Goal: Task Accomplishment & Management: Manage account settings

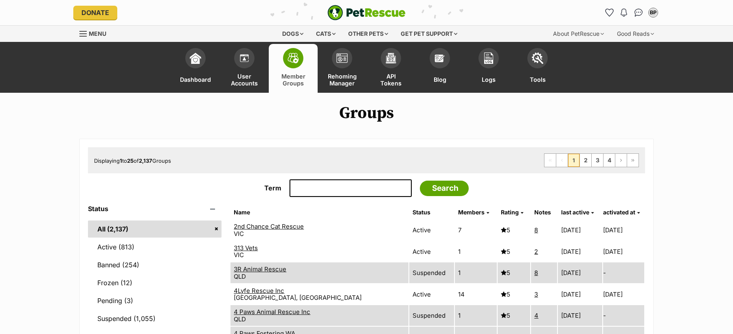
click at [528, 64] on link "Tools" at bounding box center [537, 68] width 49 height 49
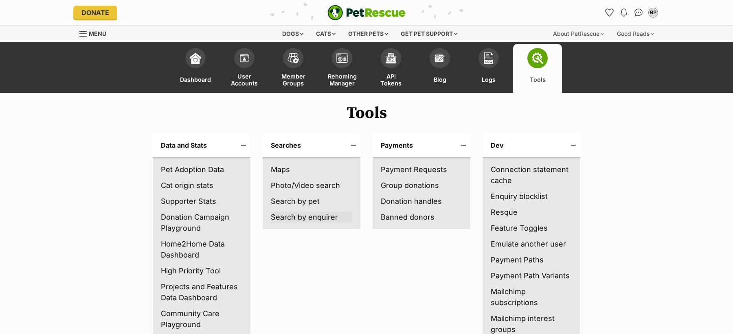
click at [314, 215] on link "Search by enquirer" at bounding box center [311, 217] width 81 height 11
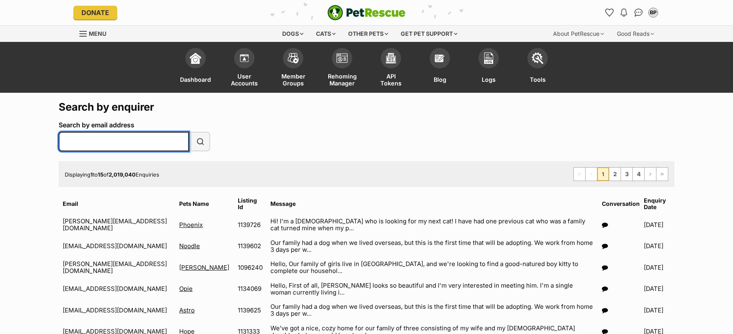
click at [119, 141] on input "Search by email address" at bounding box center [124, 142] width 130 height 20
paste input "cherrysayers@y7mail.com"
type input "cherrysayers@y7mail.com"
click at [191, 132] on button "Search" at bounding box center [201, 142] width 20 height 20
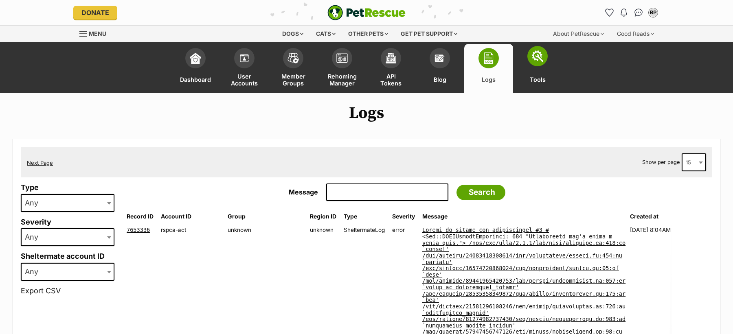
click at [538, 64] on span at bounding box center [537, 56] width 20 height 20
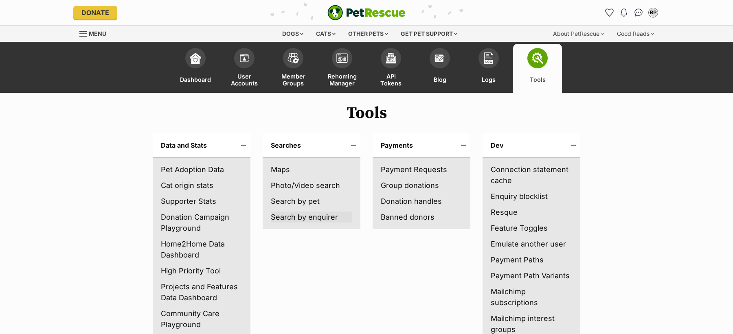
click at [299, 220] on link "Search by enquirer" at bounding box center [311, 217] width 81 height 11
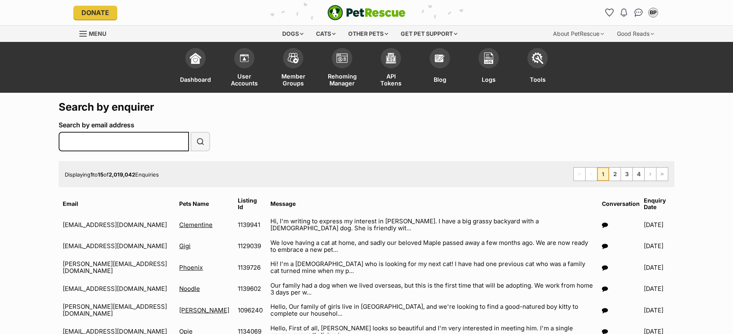
click at [146, 132] on div "Search by email address" at bounding box center [124, 136] width 130 height 30
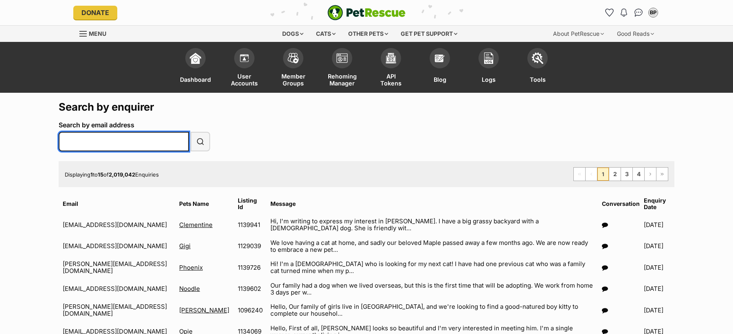
click at [153, 143] on input "Search by email address" at bounding box center [124, 142] width 130 height 20
paste input "[EMAIL_ADDRESS][DOMAIN_NAME]"
type input "[EMAIL_ADDRESS][DOMAIN_NAME]"
click at [191, 132] on button "Search" at bounding box center [201, 142] width 20 height 20
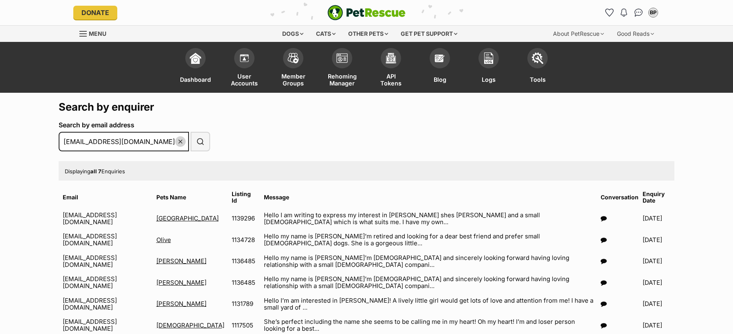
click at [601, 217] on icon at bounding box center [604, 218] width 6 height 6
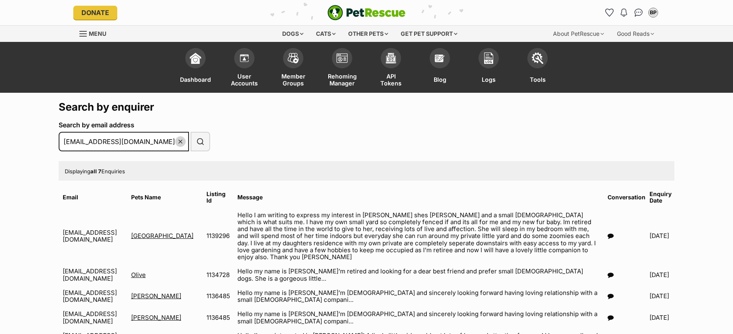
click at [607, 272] on icon at bounding box center [610, 275] width 6 height 6
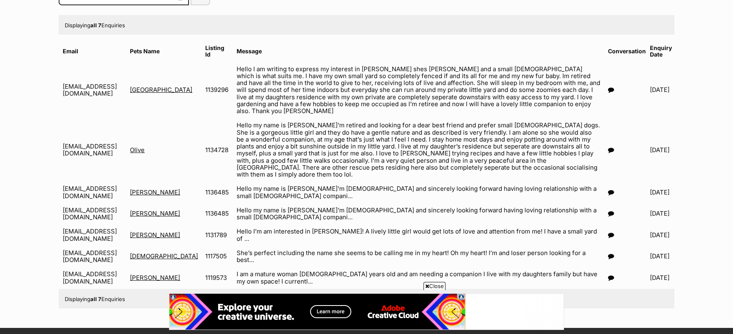
scroll to position [150, 0]
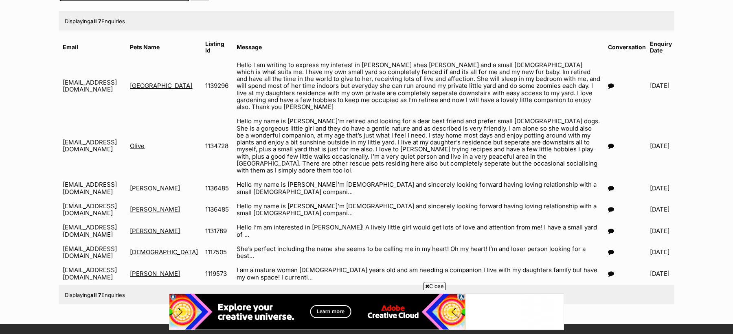
click at [608, 185] on icon at bounding box center [611, 188] width 6 height 6
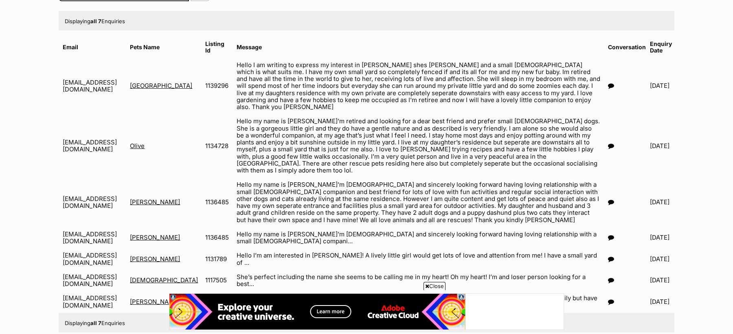
click at [608, 235] on icon at bounding box center [611, 238] width 6 height 6
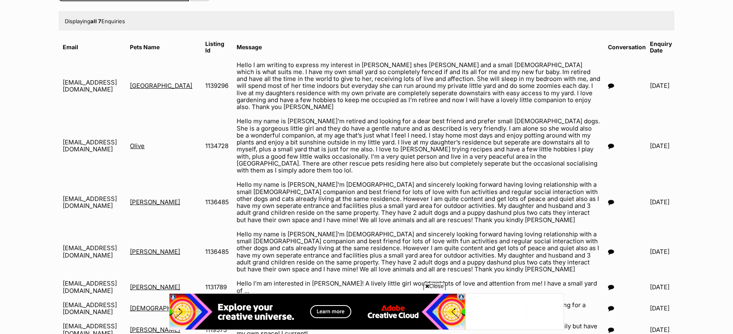
click at [608, 284] on icon at bounding box center [611, 287] width 6 height 6
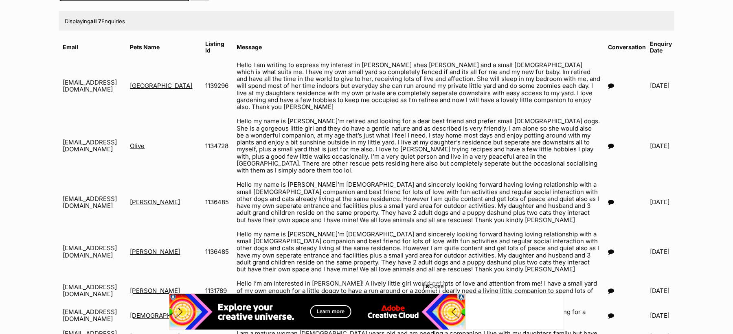
click at [608, 313] on icon at bounding box center [611, 316] width 6 height 6
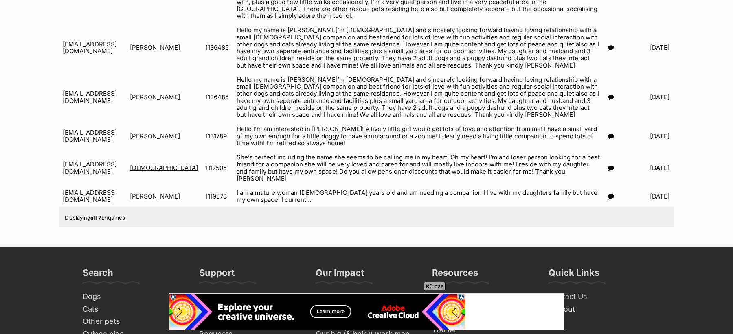
scroll to position [307, 0]
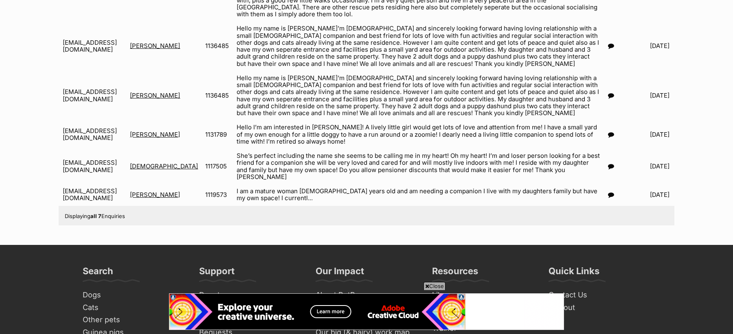
click at [608, 192] on icon at bounding box center [611, 195] width 6 height 6
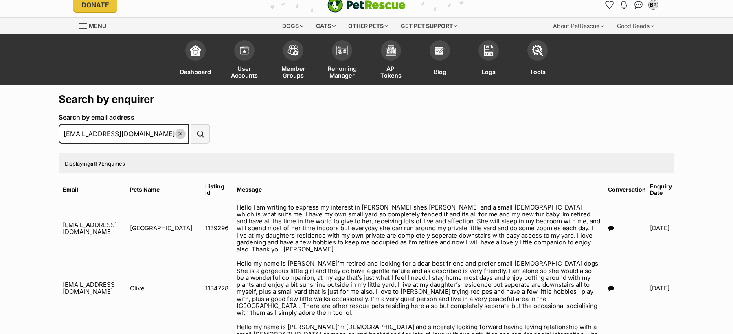
scroll to position [0, 0]
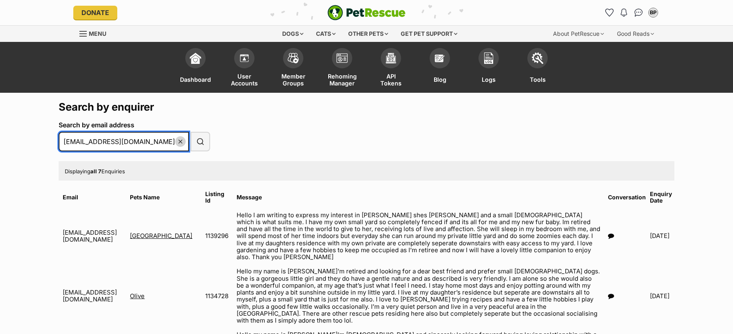
click at [126, 141] on input "[EMAIL_ADDRESS][DOMAIN_NAME]" at bounding box center [124, 142] width 130 height 20
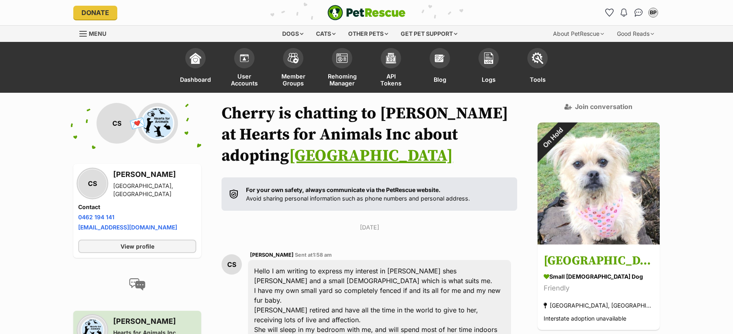
click at [160, 228] on li "Email address cherrysayers@y7mail.com" at bounding box center [137, 227] width 118 height 9
copy div "cherrysayers@y7mail.com"
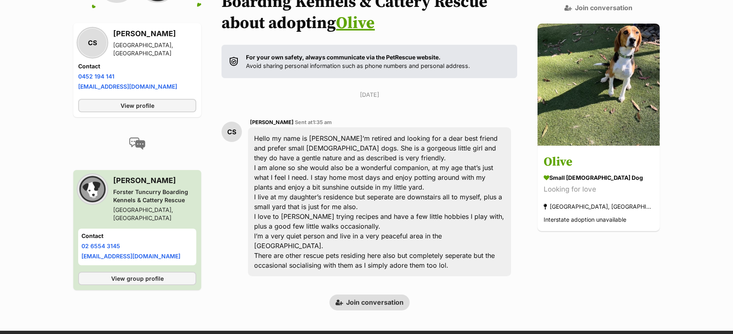
scroll to position [158, 0]
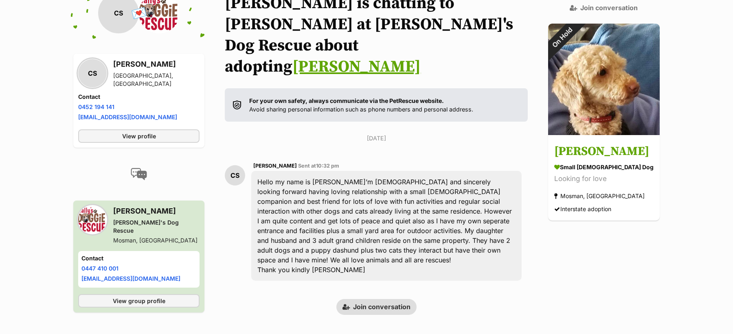
scroll to position [117, 0]
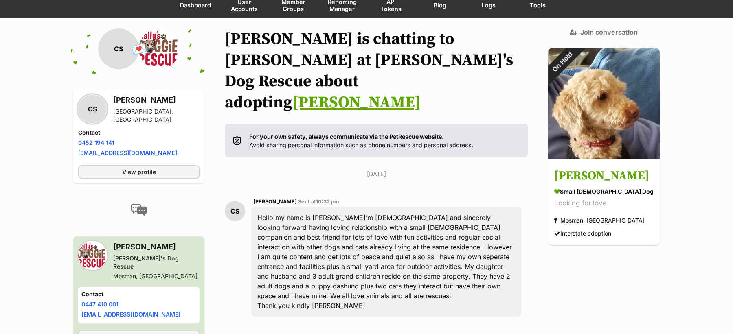
scroll to position [117, 0]
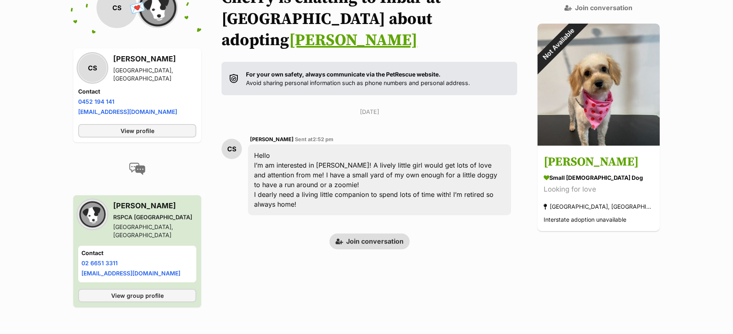
scroll to position [123, 0]
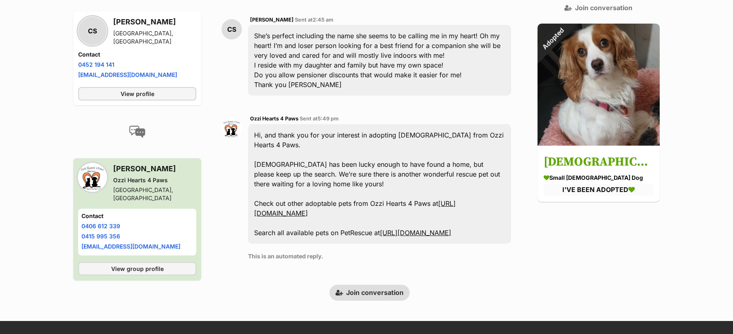
scroll to position [237, 0]
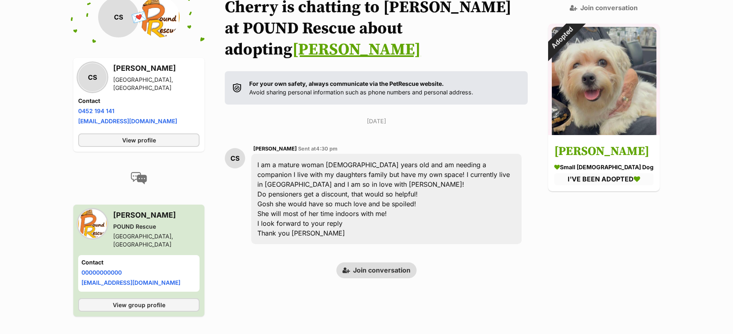
scroll to position [112, 0]
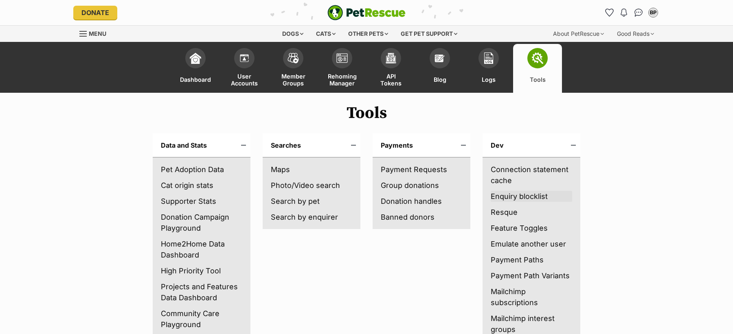
click at [521, 196] on link "Enquiry blocklist" at bounding box center [531, 196] width 81 height 11
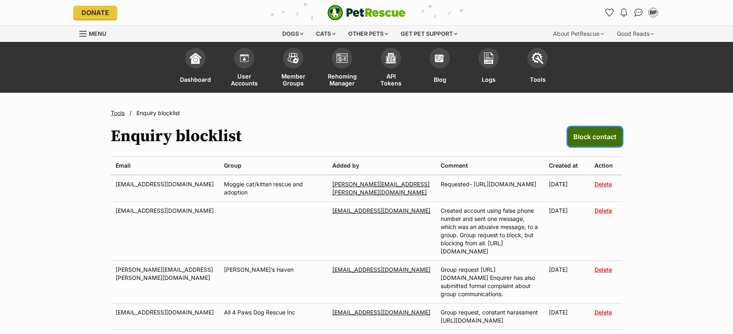
click at [581, 137] on span "Block contact" at bounding box center [594, 137] width 43 height 10
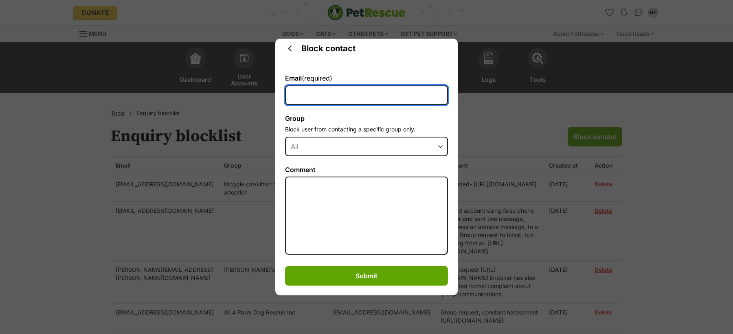
click at [311, 96] on input "Email (required)" at bounding box center [366, 95] width 163 height 20
paste input "[EMAIL_ADDRESS][DOMAIN_NAME]"
type input "[EMAIL_ADDRESS][DOMAIN_NAME]"
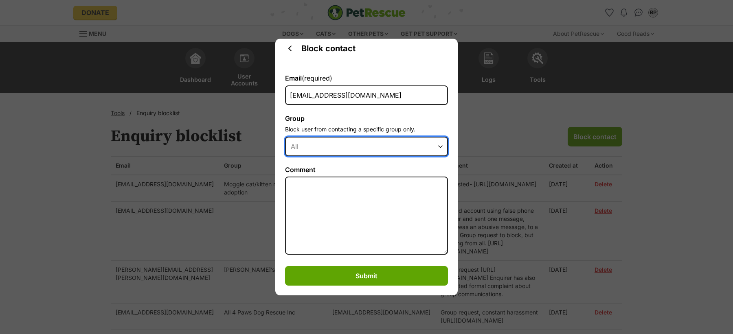
click at [320, 145] on select "All 2nd Chance Cat Rescue 313 Vets 3R Animal Rescue 4Lyfe Rescue Inc 4 Paws Ani…" at bounding box center [366, 147] width 163 height 20
select select "10022"
click at [285, 137] on select "All 2nd Chance Cat Rescue 313 Vets 3R Animal Rescue 4Lyfe Rescue Inc 4 Paws Ani…" at bounding box center [366, 147] width 163 height 20
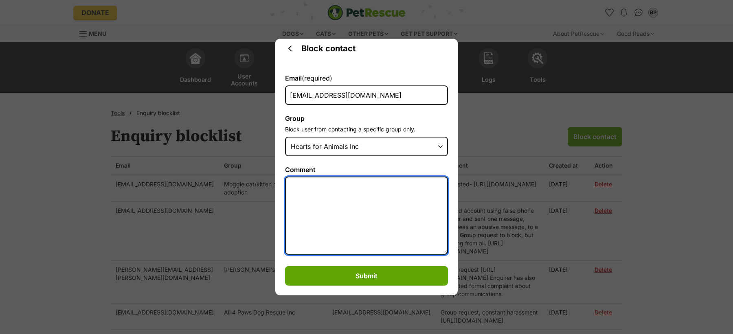
click at [336, 195] on textarea "Comment" at bounding box center [366, 216] width 163 height 78
paste textarea "https://secure.helpscout.net/conversation/3046584600/190932?viewId=680779"
drag, startPoint x: 401, startPoint y: 206, endPoint x: 313, endPoint y: 206, distance: 87.9
click at [313, 206] on textarea "requested- https://secure.helpscout.net/conversation/3046584600/190932?viewId=6…" at bounding box center [366, 216] width 163 height 78
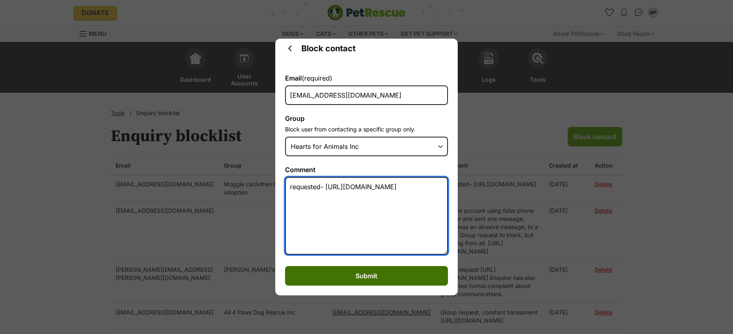
type textarea "requested- [URL][DOMAIN_NAME]"
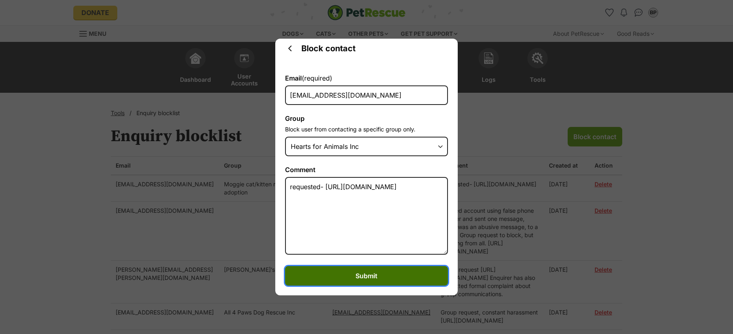
click at [372, 272] on span "Submit" at bounding box center [366, 276] width 22 height 10
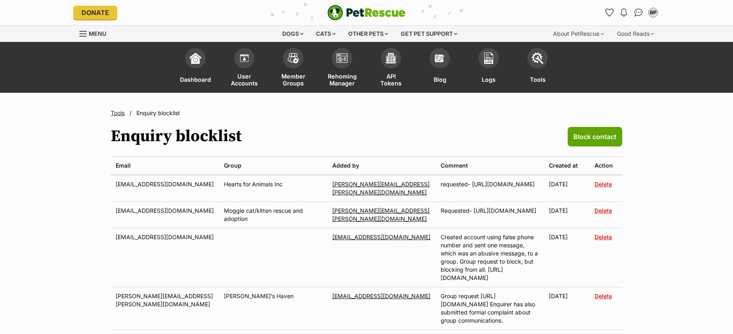
click at [210, 142] on h1 "Enquiry blocklist" at bounding box center [176, 137] width 131 height 20
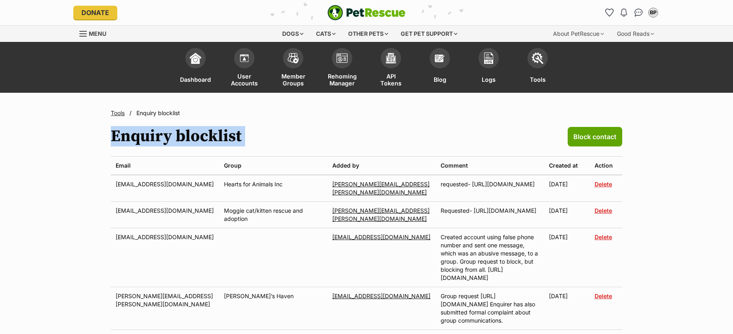
click at [210, 142] on h1 "Enquiry blocklist" at bounding box center [176, 137] width 131 height 20
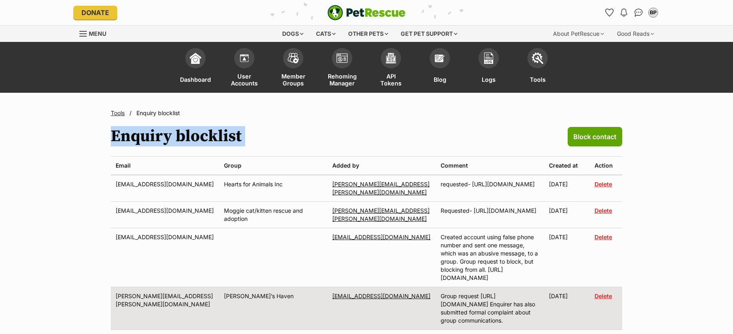
copy div "Enquiry blocklist"
